Goal: Transaction & Acquisition: Purchase product/service

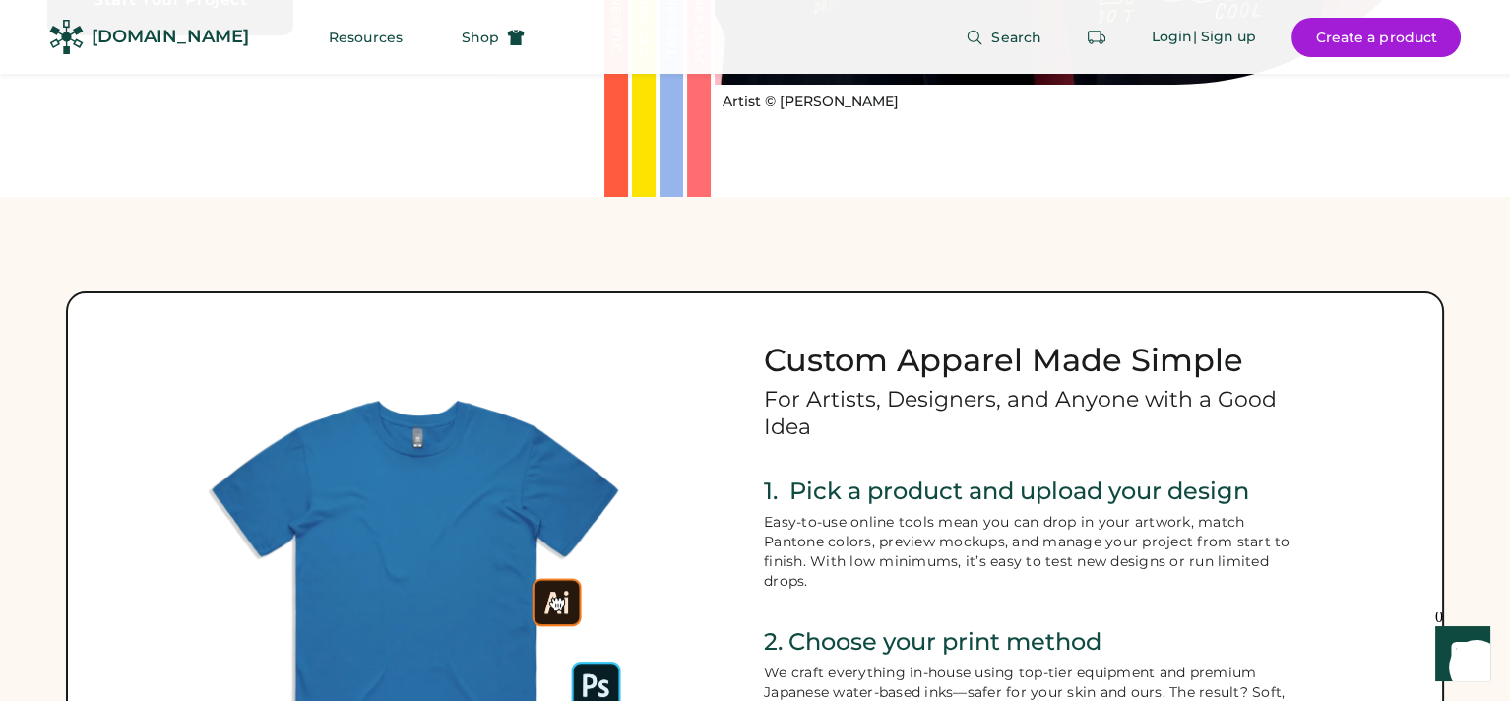
scroll to position [787, 0]
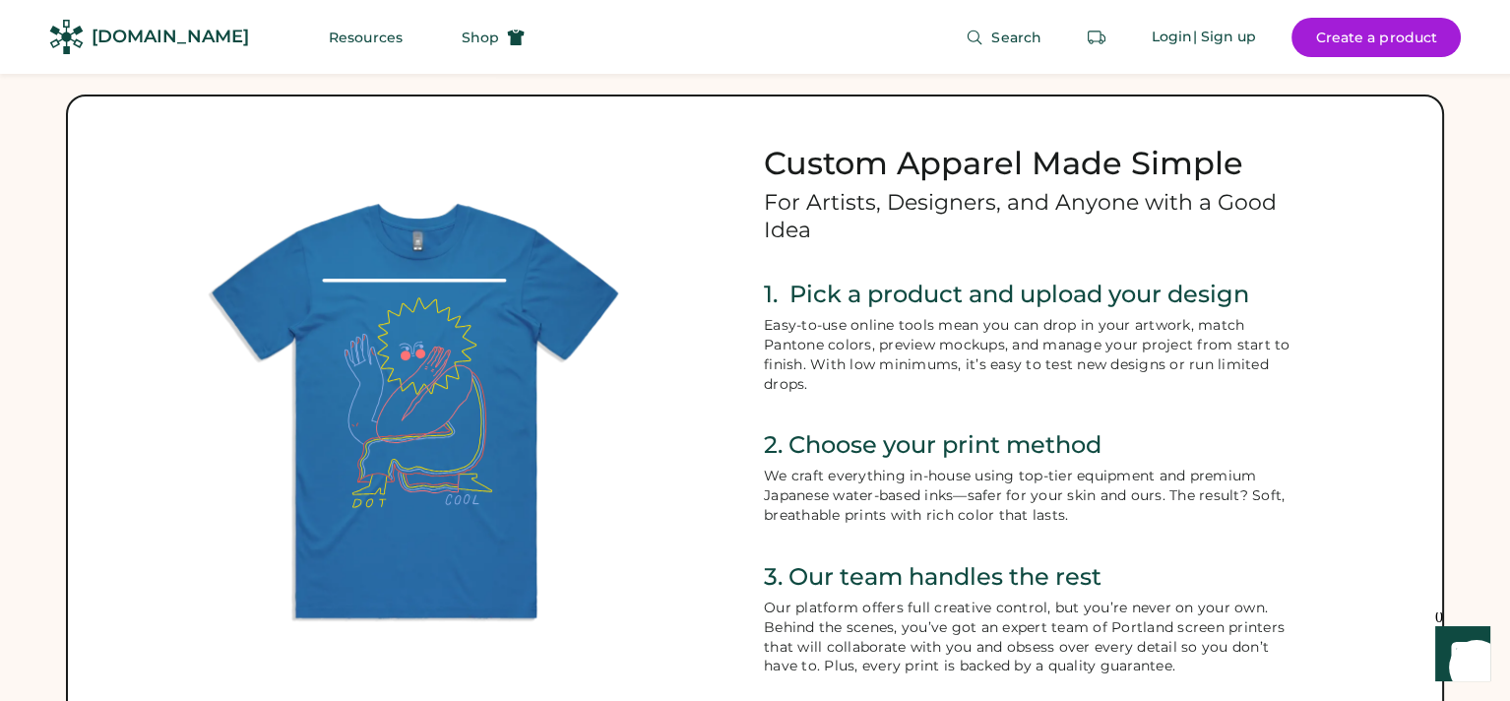
drag, startPoint x: 434, startPoint y: 245, endPoint x: 1164, endPoint y: 399, distance: 746.3
click at [1164, 399] on div "Custom Apparel Made Simple For Artists, Designers, and Anyone with a Good Idea …" at bounding box center [1034, 457] width 541 height 627
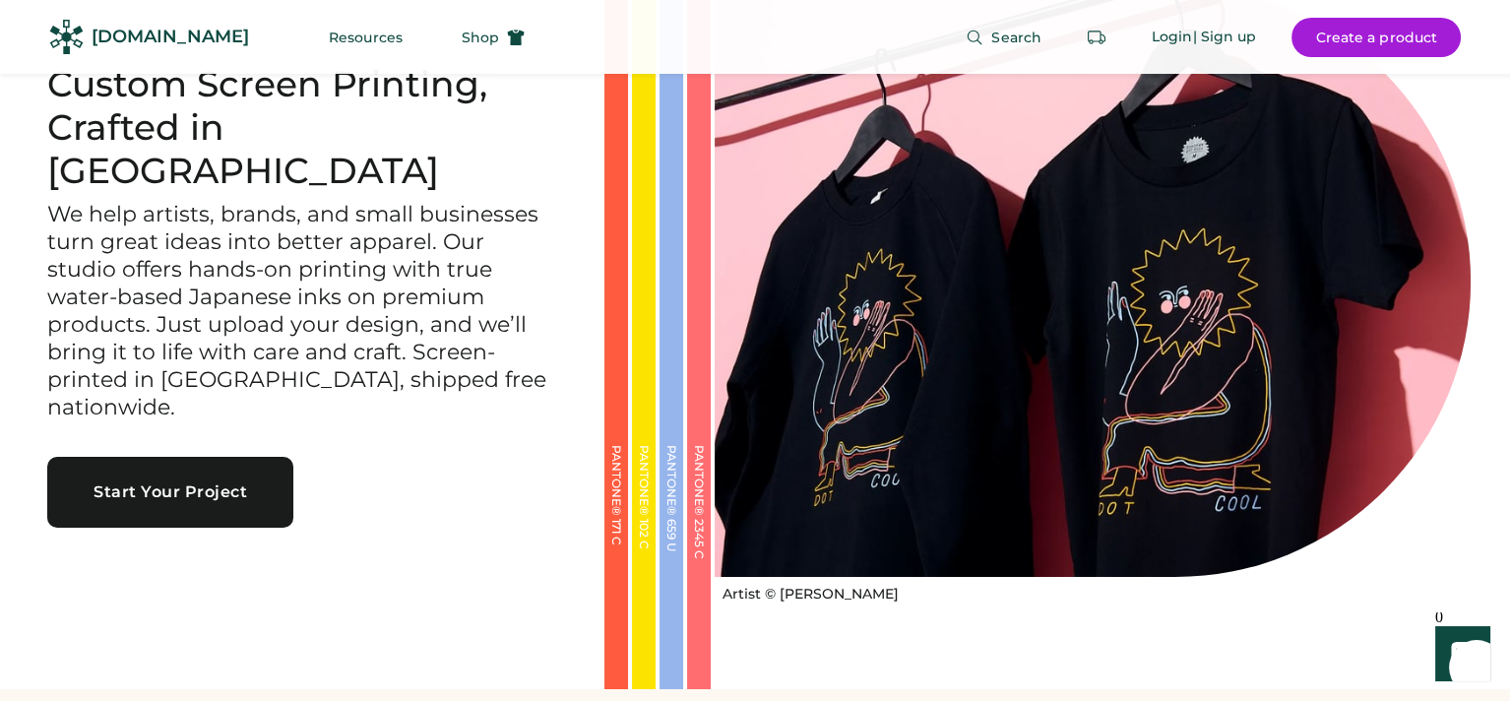
scroll to position [0, 0]
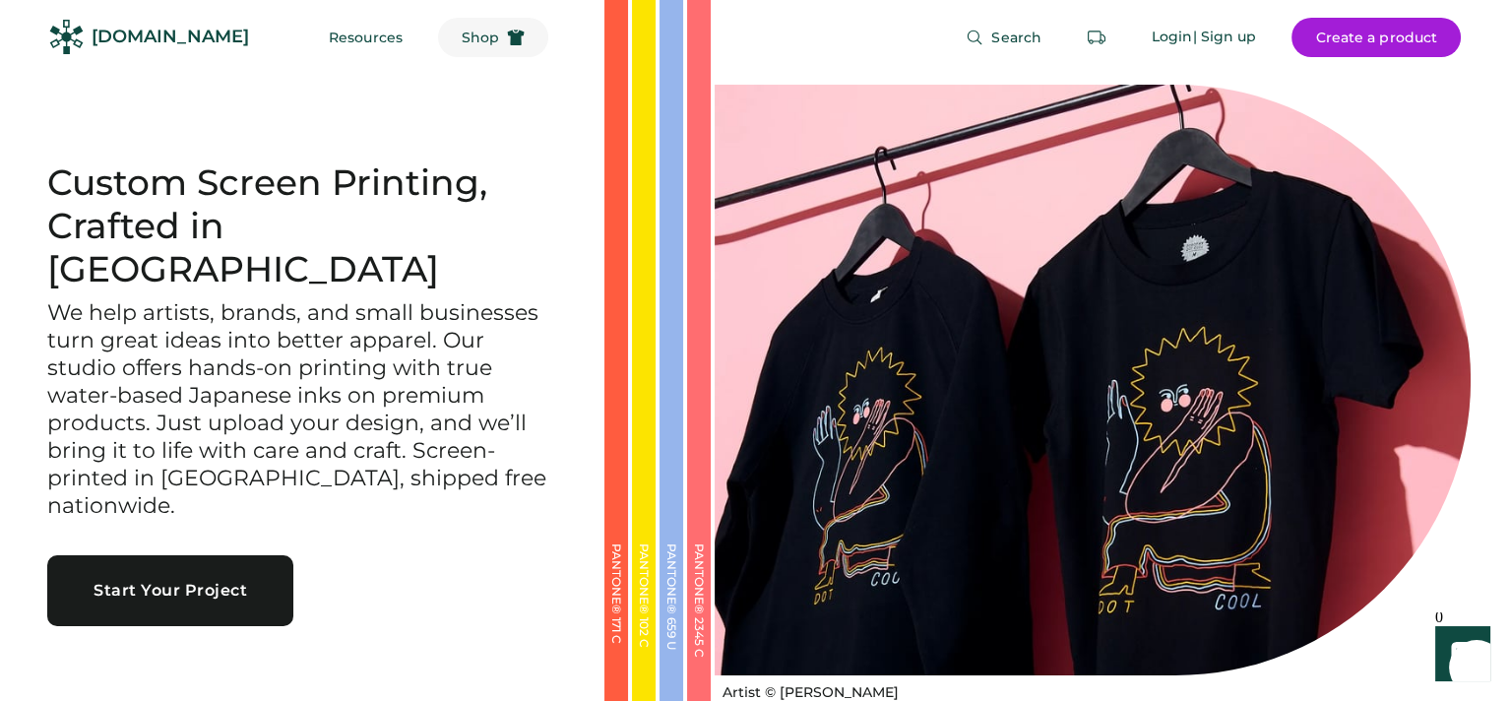
click at [462, 40] on span "Shop" at bounding box center [480, 38] width 37 height 14
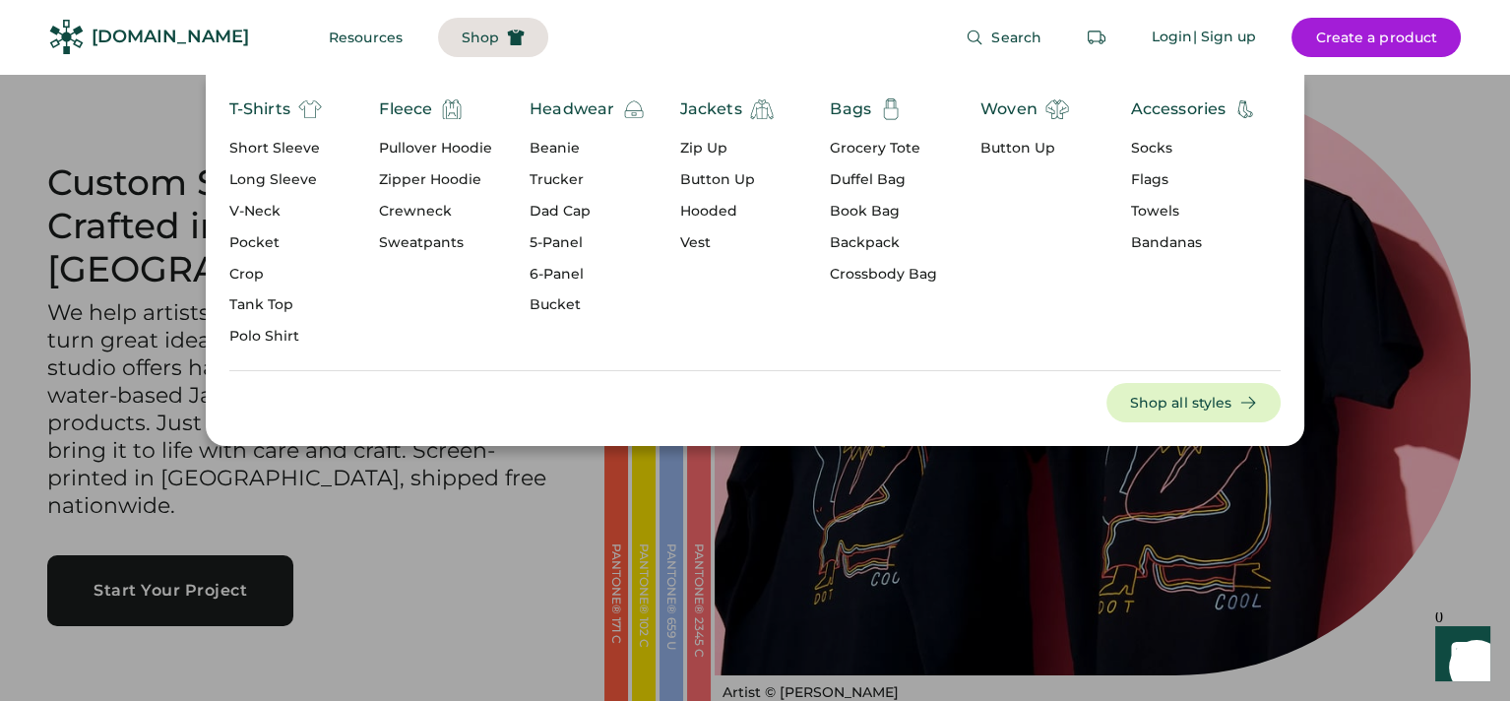
click at [266, 106] on div "T-Shirts" at bounding box center [259, 109] width 61 height 24
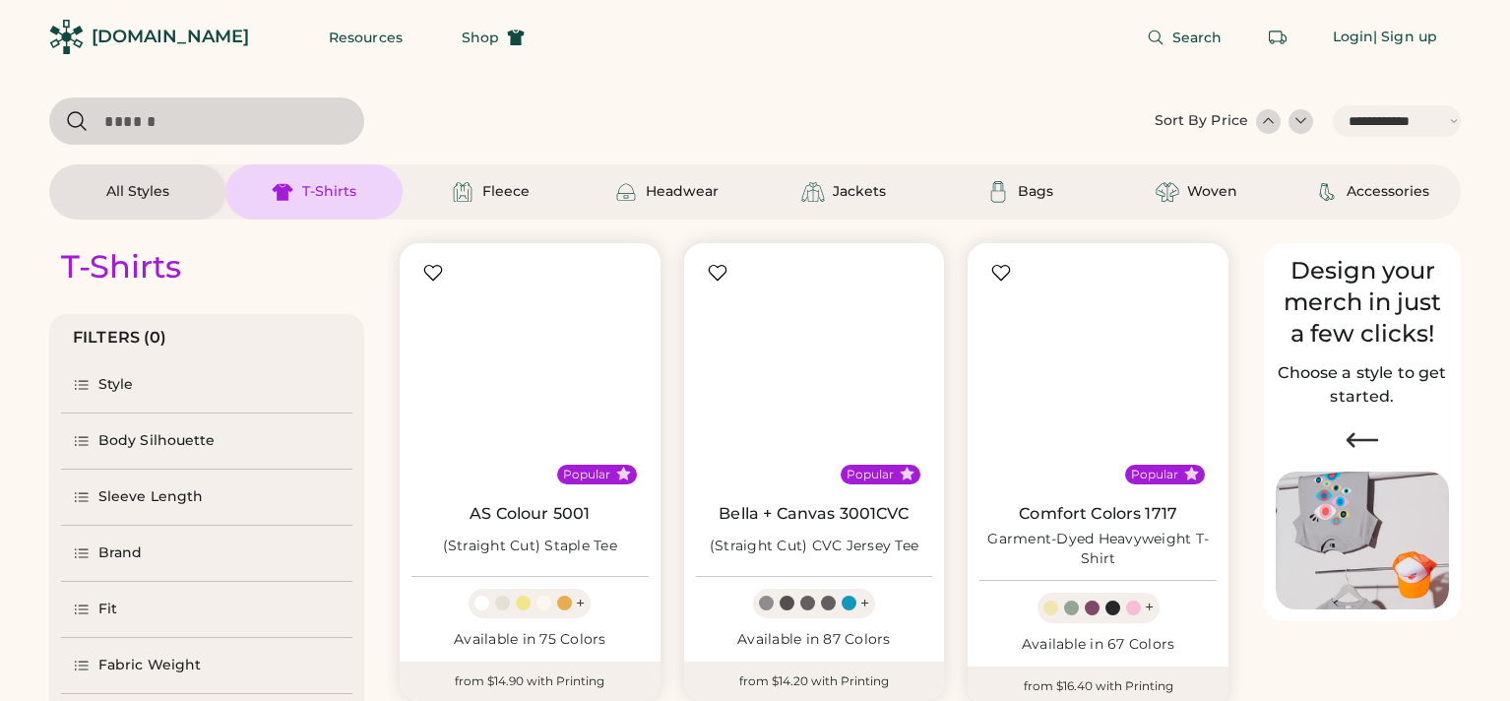
select select "*****"
select select "*"
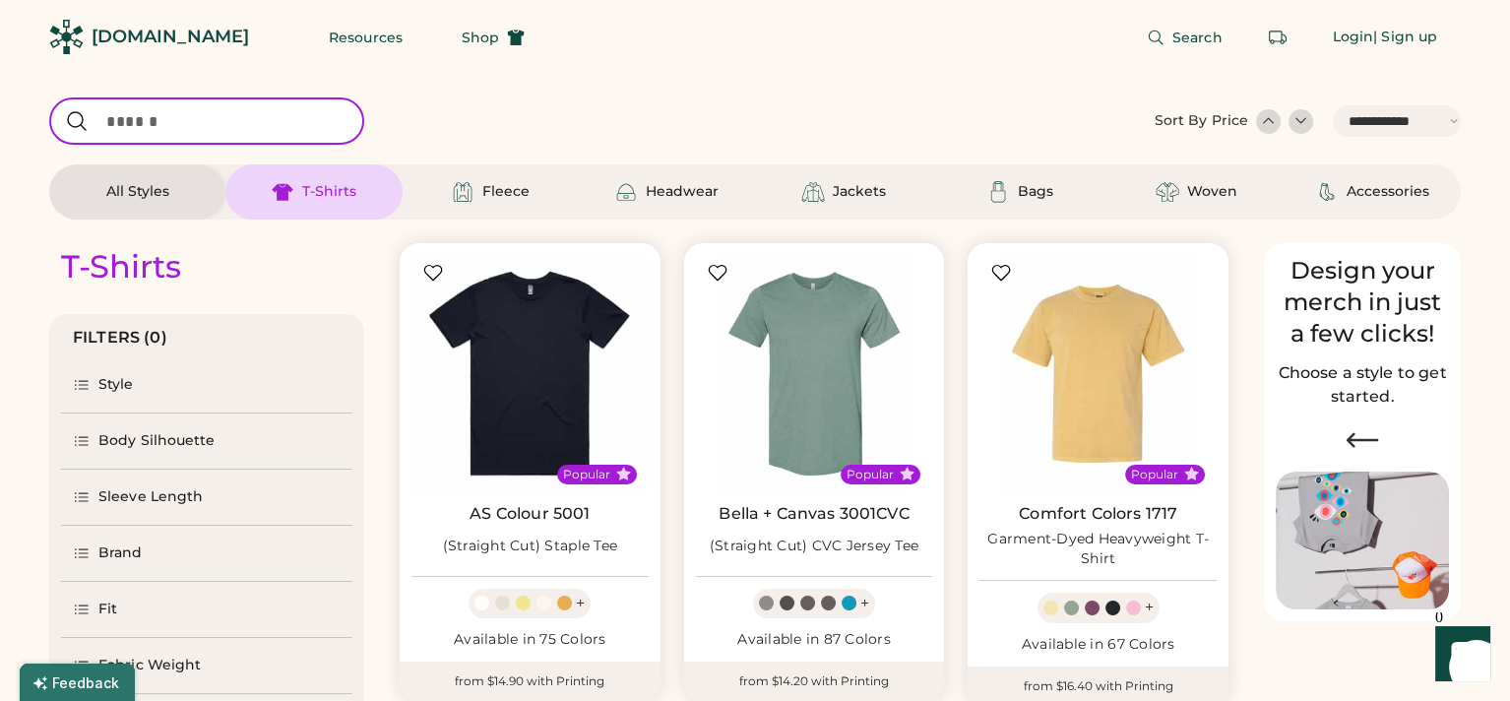
drag, startPoint x: 0, startPoint y: 0, endPoint x: 681, endPoint y: 79, distance: 685.7
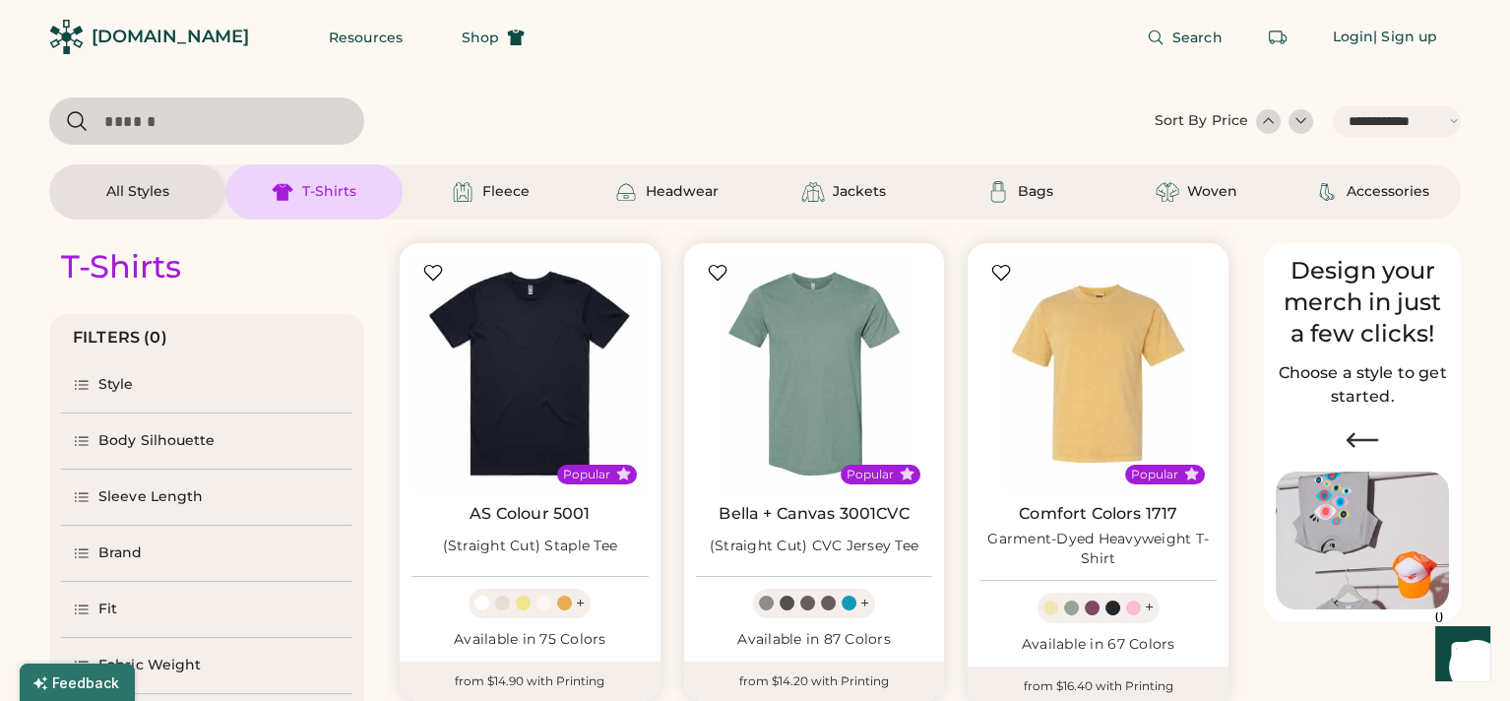
scroll to position [197, 0]
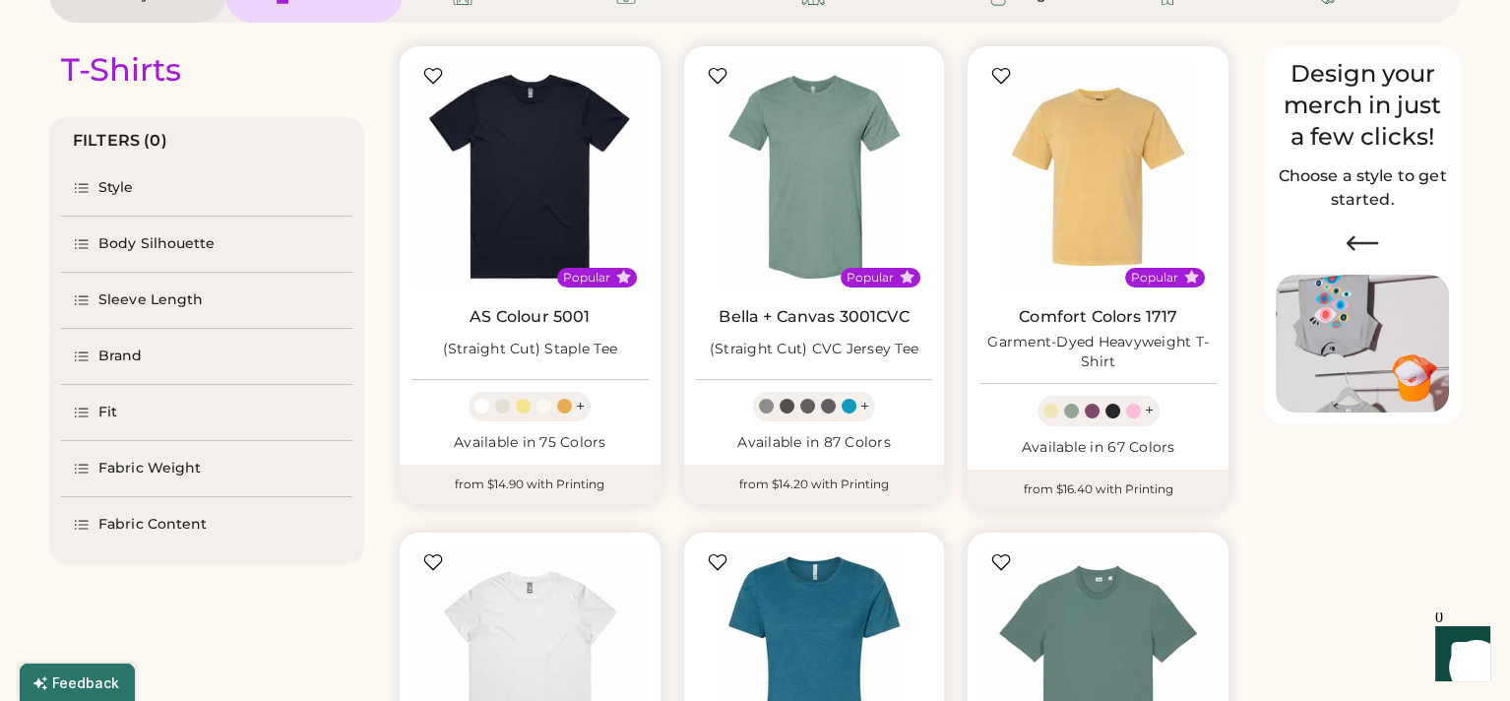
select select "*****"
select select "*"
drag, startPoint x: 578, startPoint y: 385, endPoint x: 506, endPoint y: 200, distance: 198.5
click at [506, 200] on img at bounding box center [529, 176] width 237 height 237
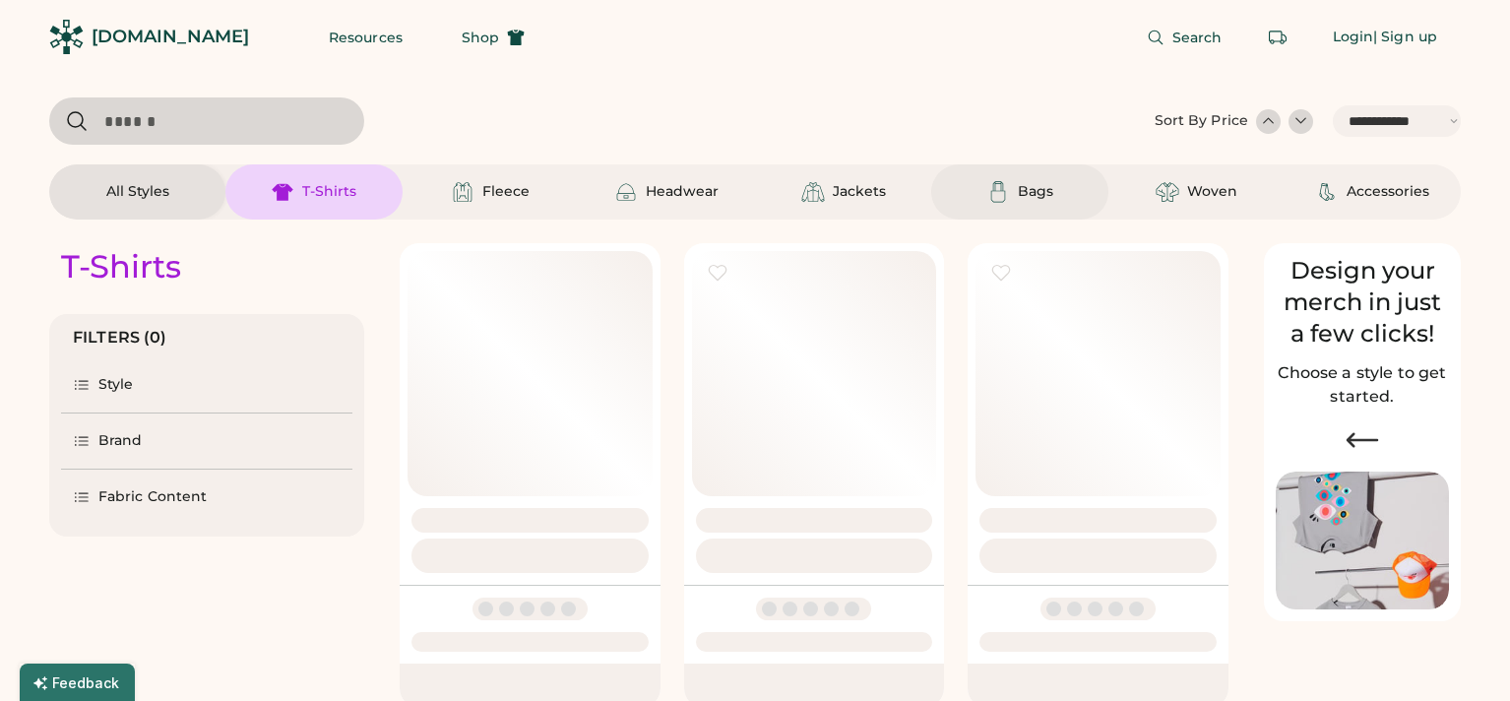
select select "*****"
select select "*"
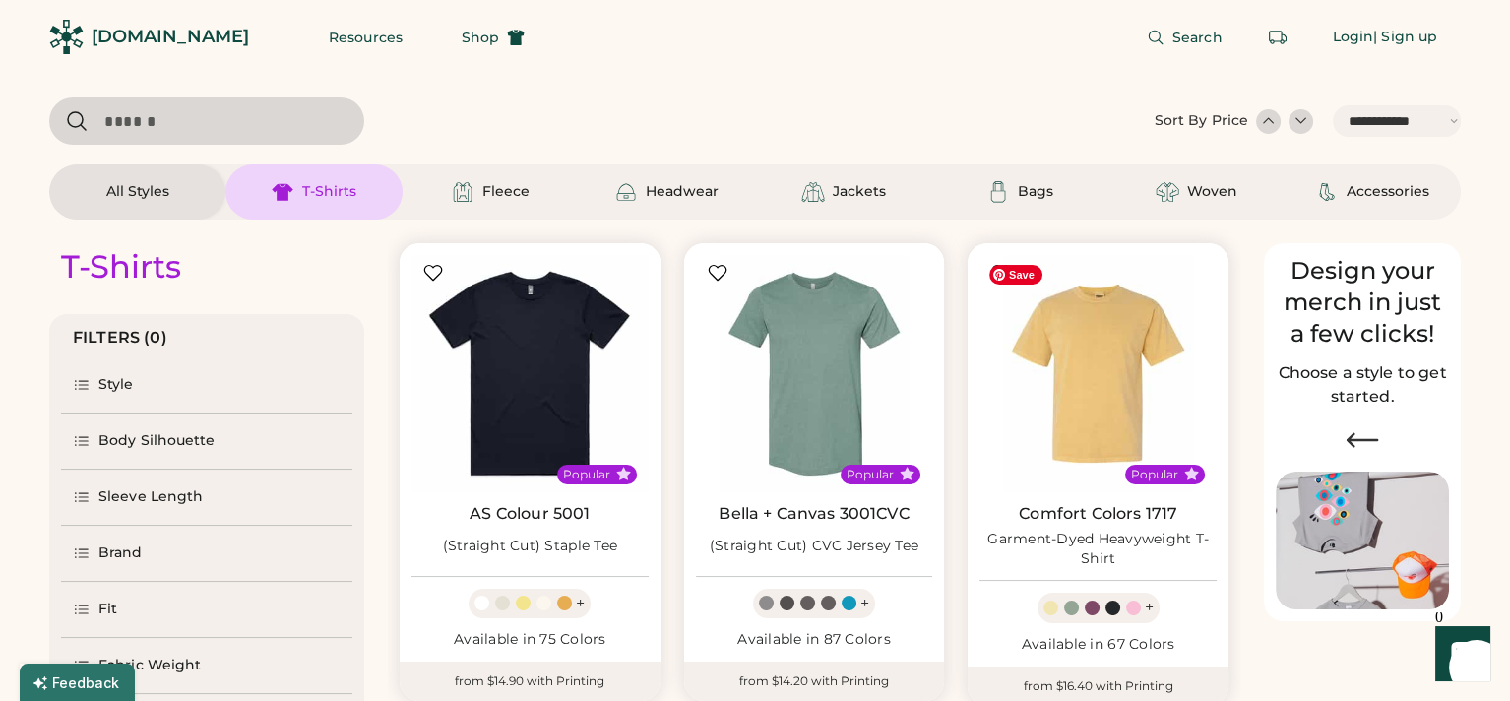
select select "*****"
select select "*"
drag, startPoint x: 998, startPoint y: 223, endPoint x: 803, endPoint y: 84, distance: 239.8
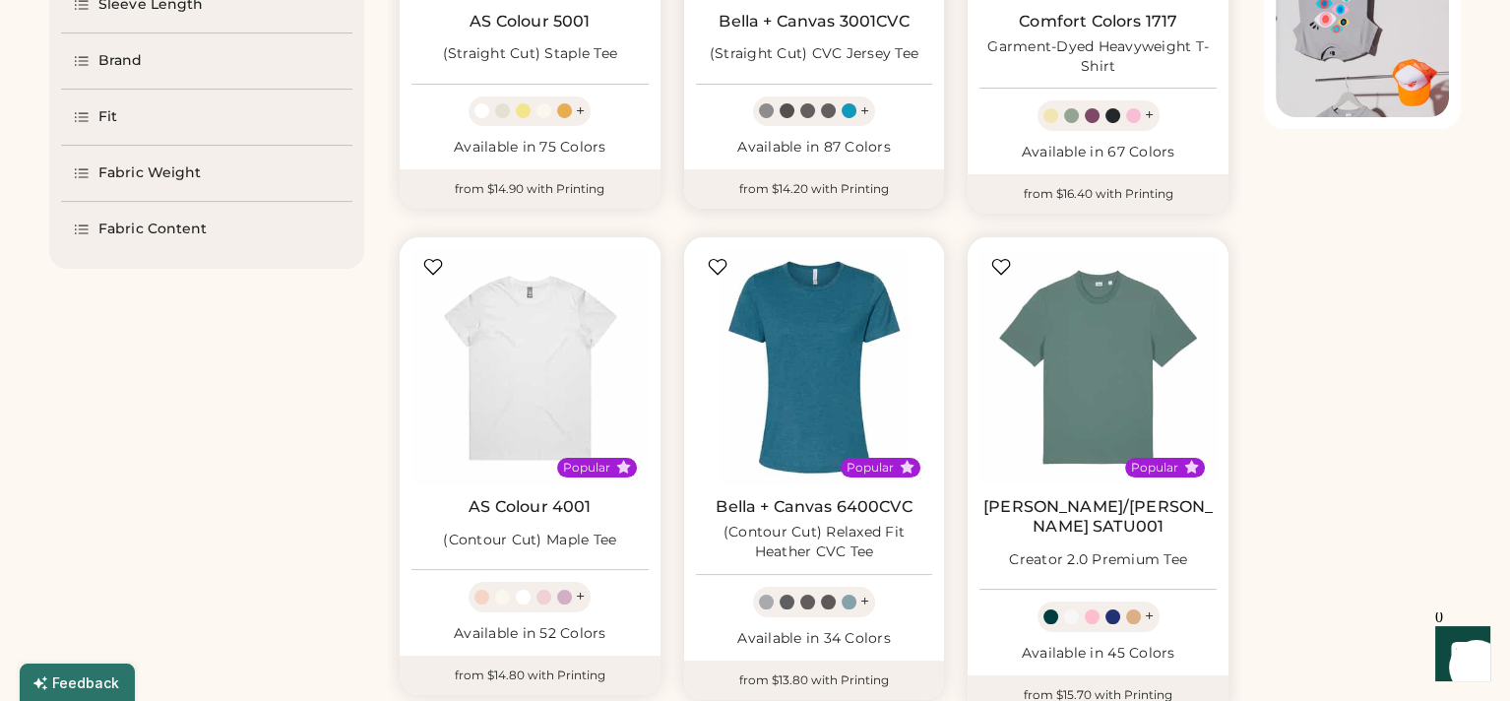
scroll to position [98, 0]
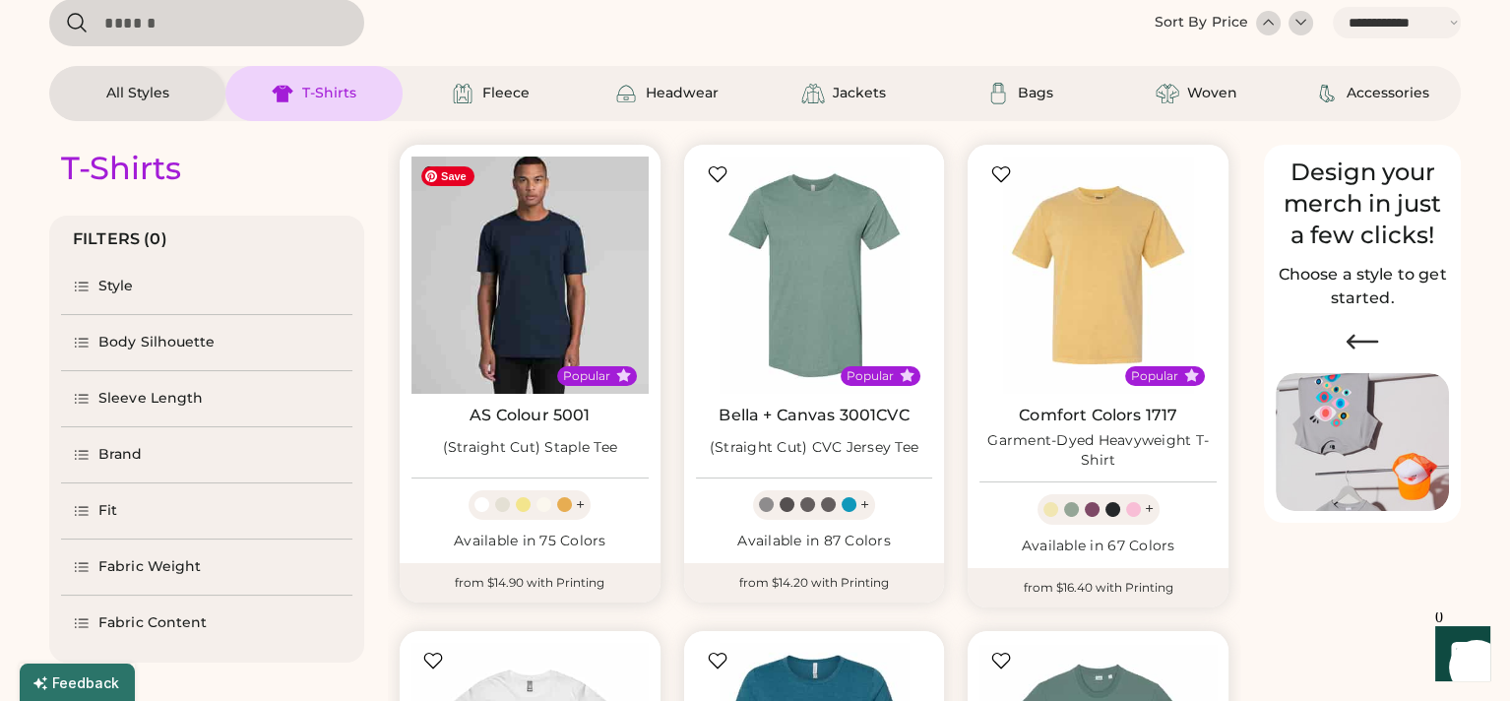
click at [514, 328] on img at bounding box center [529, 275] width 237 height 237
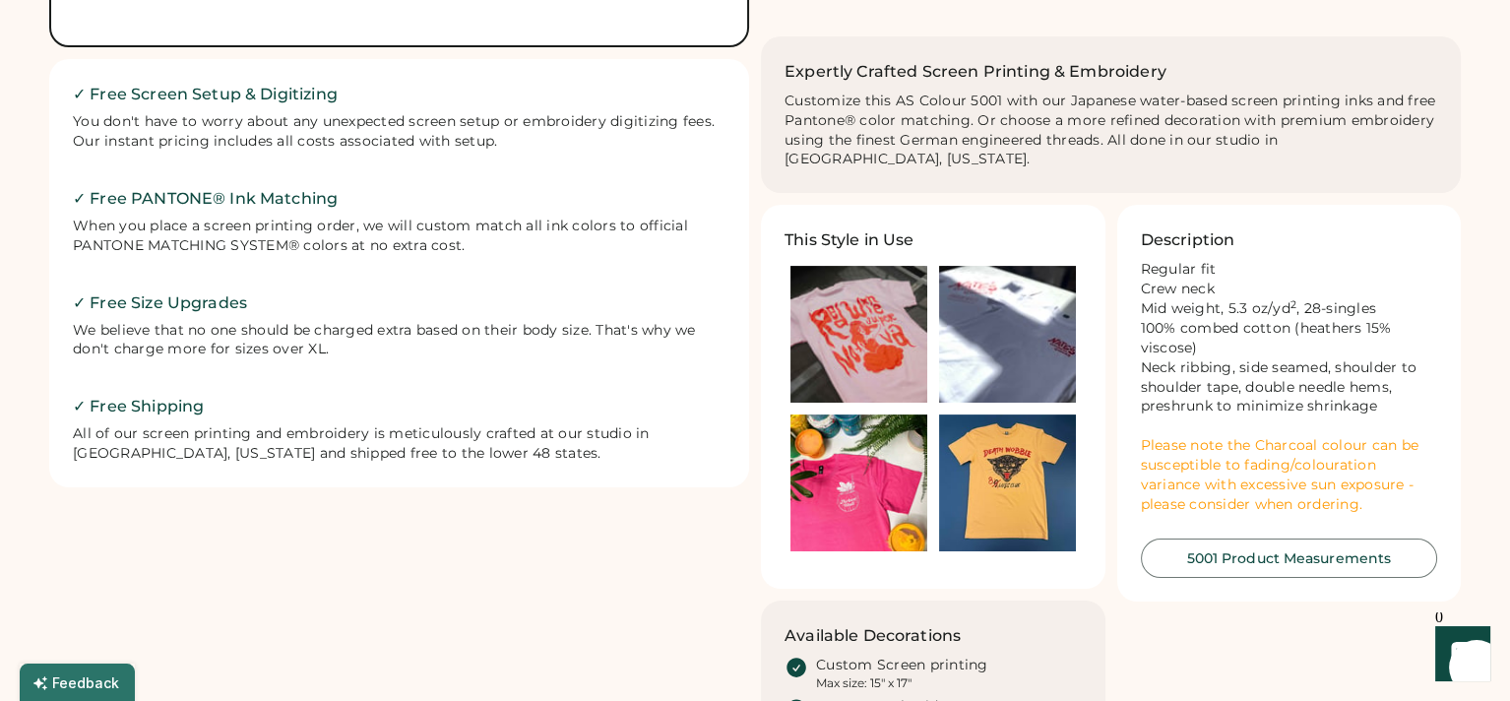
scroll to position [197, 0]
